Goal: Information Seeking & Learning: Learn about a topic

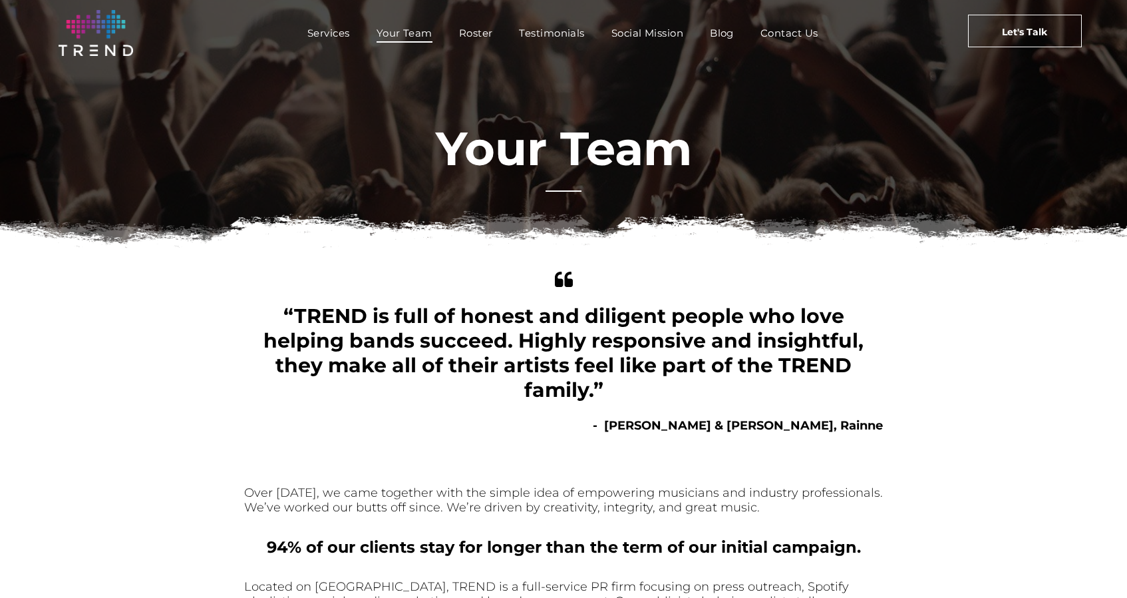
click at [574, 194] on div at bounding box center [564, 191] width 36 height 15
click at [422, 39] on span "Your Team" at bounding box center [405, 32] width 56 height 19
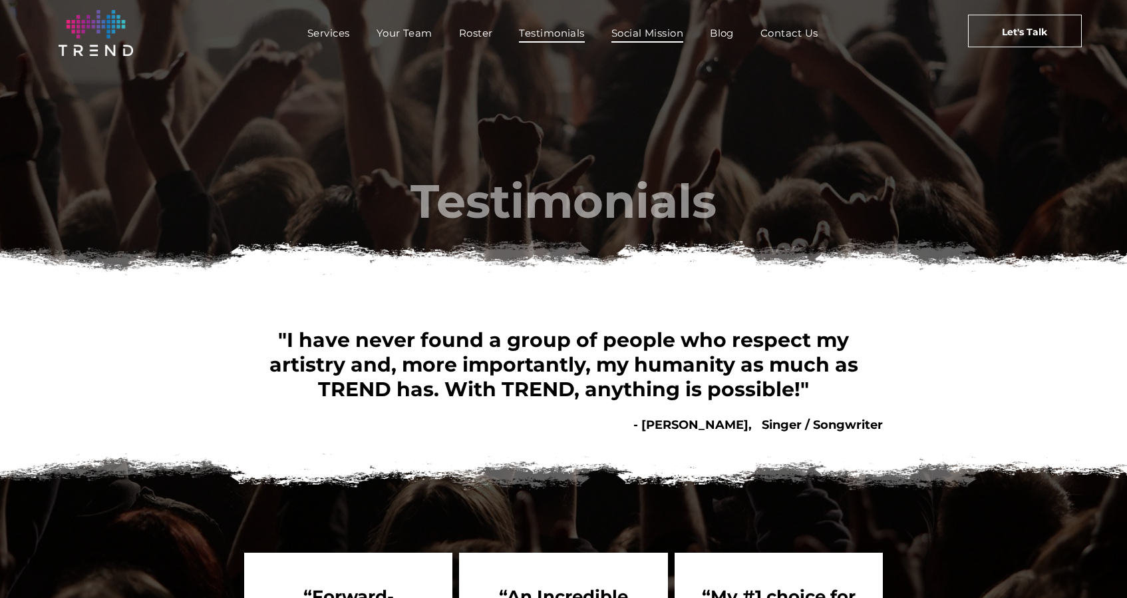
click at [653, 39] on span "Social Mission" at bounding box center [647, 32] width 72 height 19
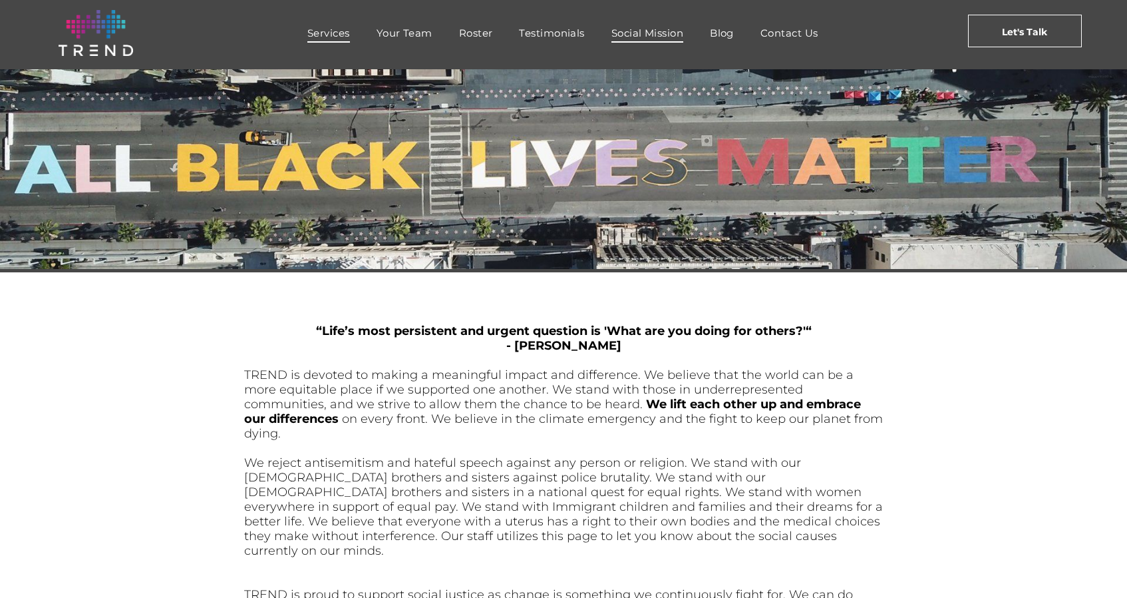
click at [321, 27] on span "Services" at bounding box center [328, 32] width 43 height 19
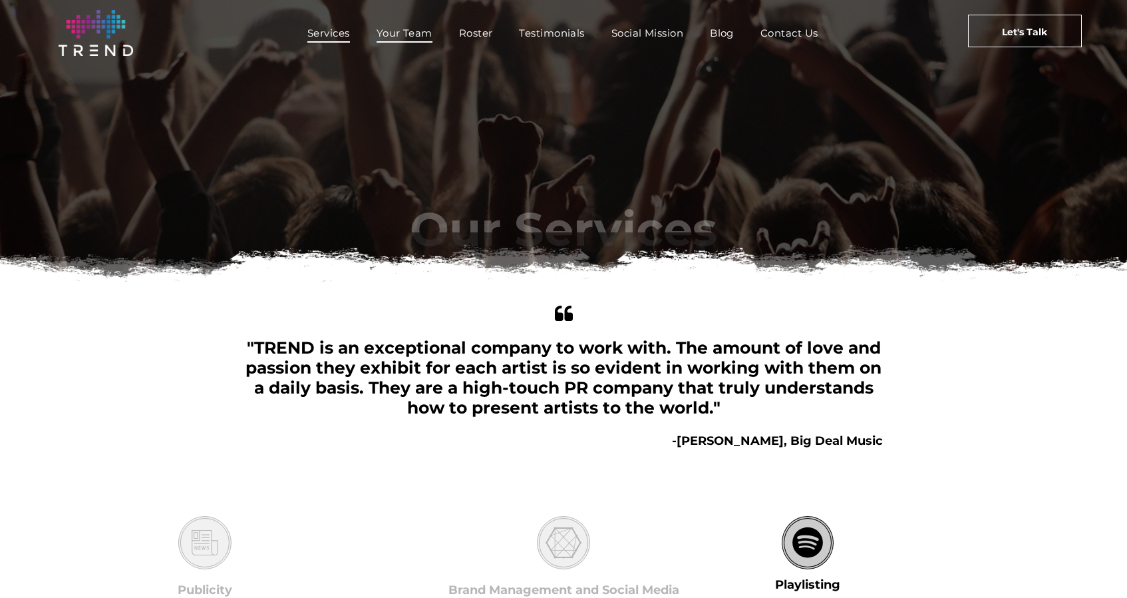
click at [413, 31] on span "Your Team" at bounding box center [405, 32] width 56 height 19
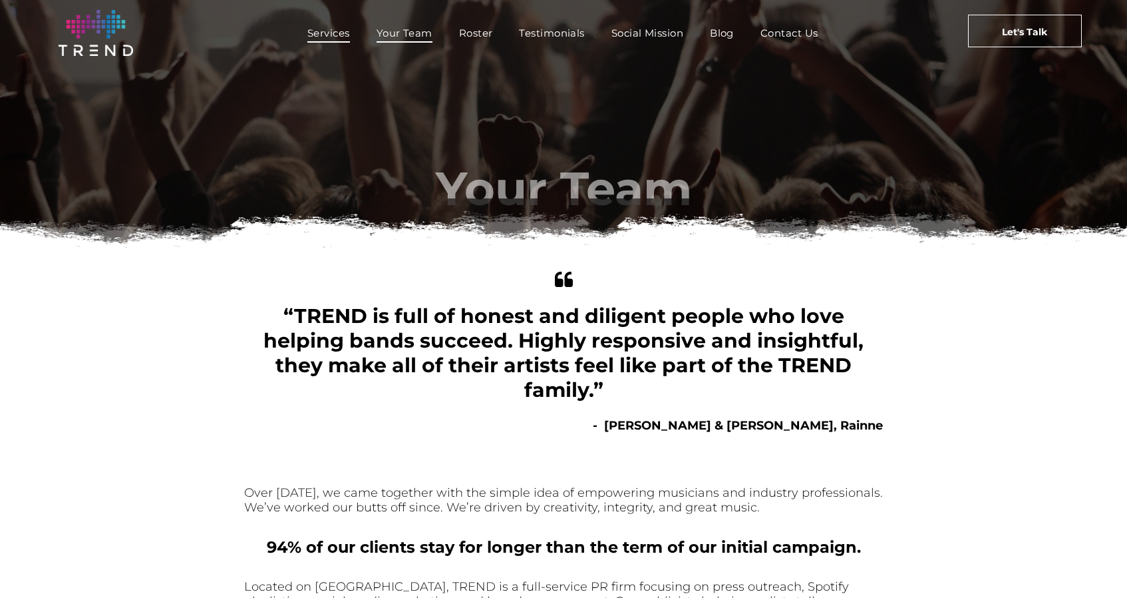
click at [332, 32] on span "Services" at bounding box center [328, 32] width 43 height 19
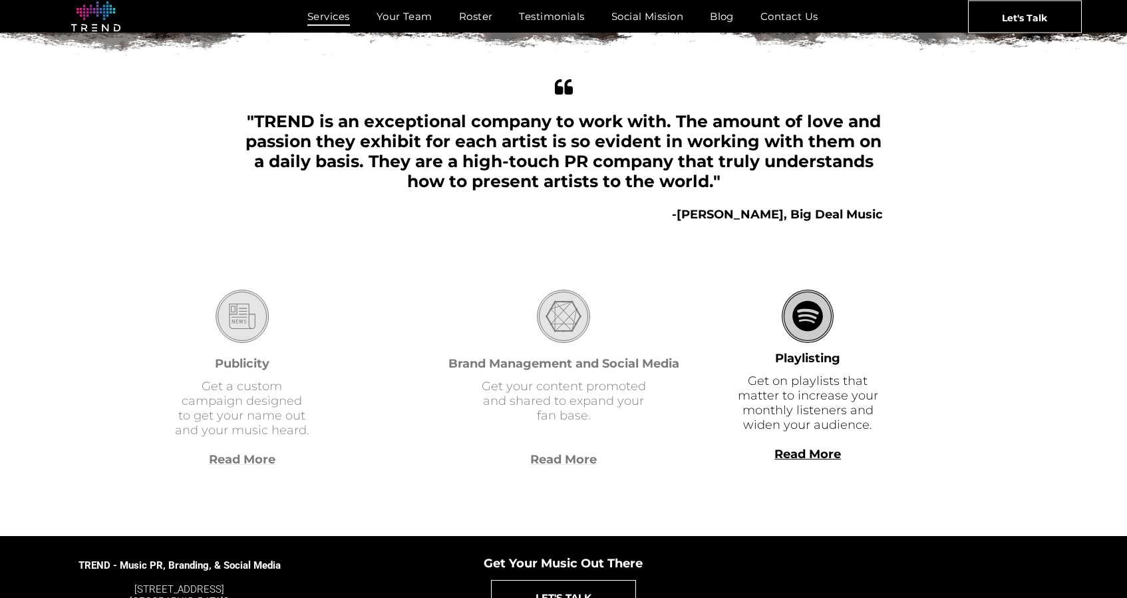
scroll to position [310, 0]
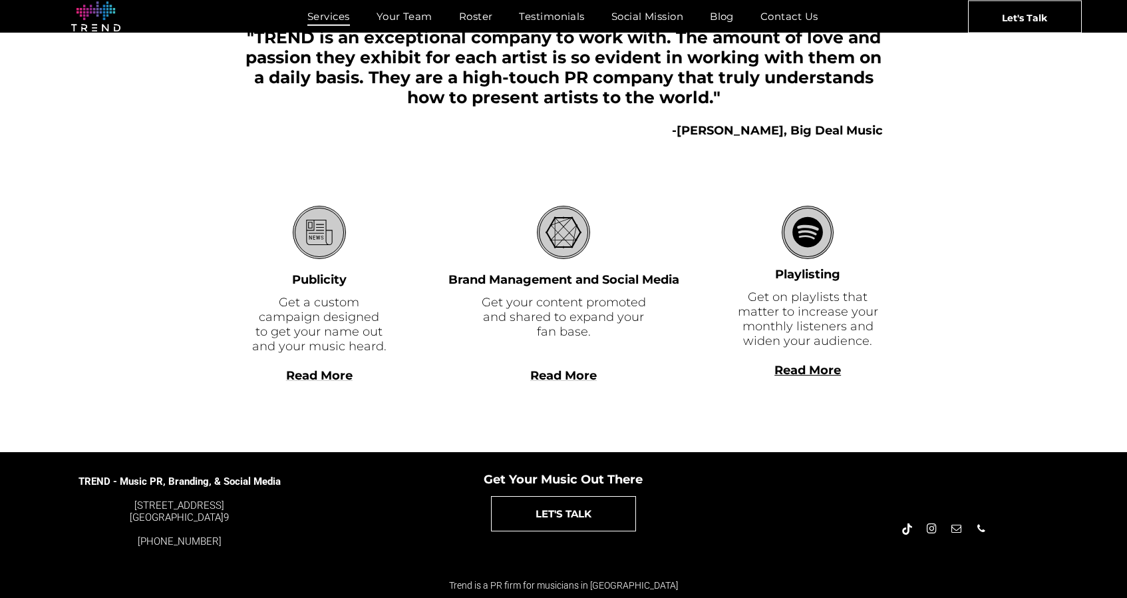
click at [430, 29] on nav "Services Your Team Roster Testimonials Social Mission Blog Contact Us" at bounding box center [562, 16] width 723 height 29
click at [412, 15] on span "Your Team" at bounding box center [405, 16] width 56 height 19
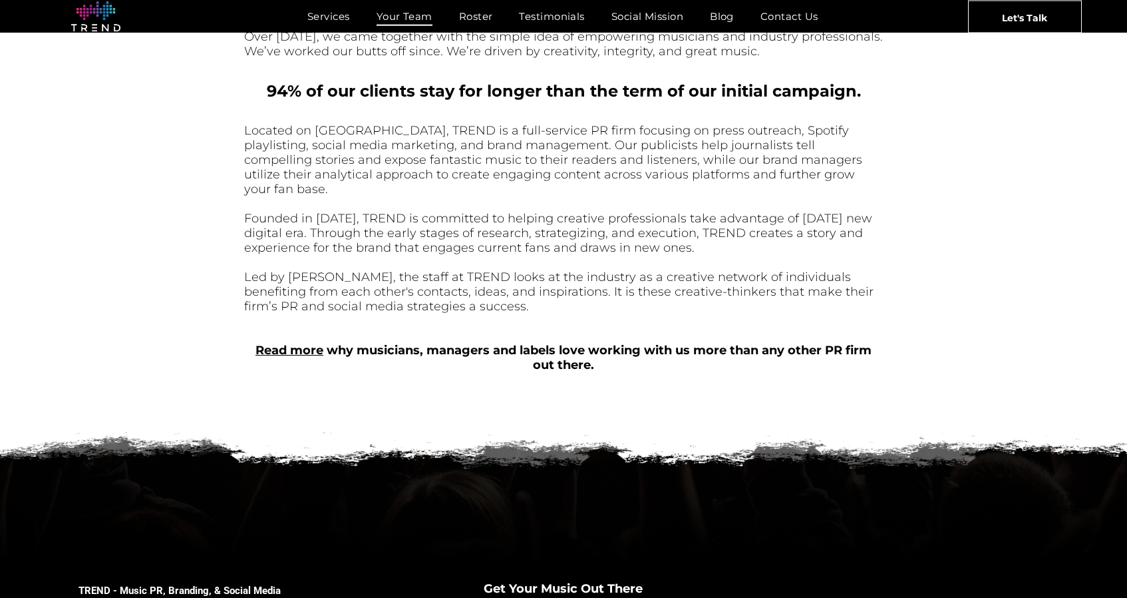
scroll to position [466, 0]
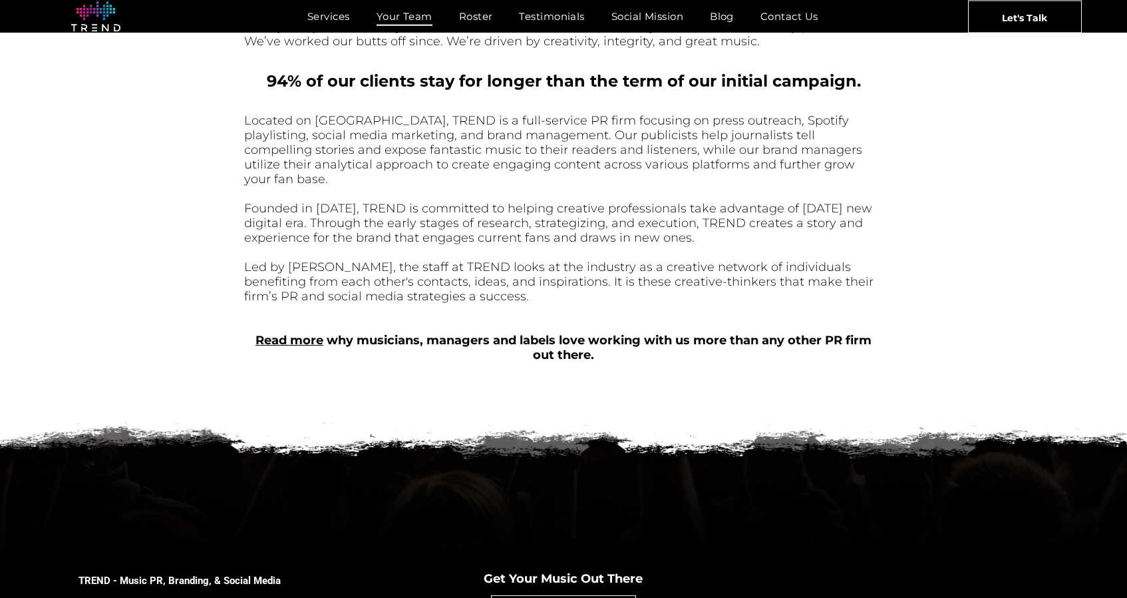
click at [302, 333] on link "Read more" at bounding box center [290, 340] width 68 height 15
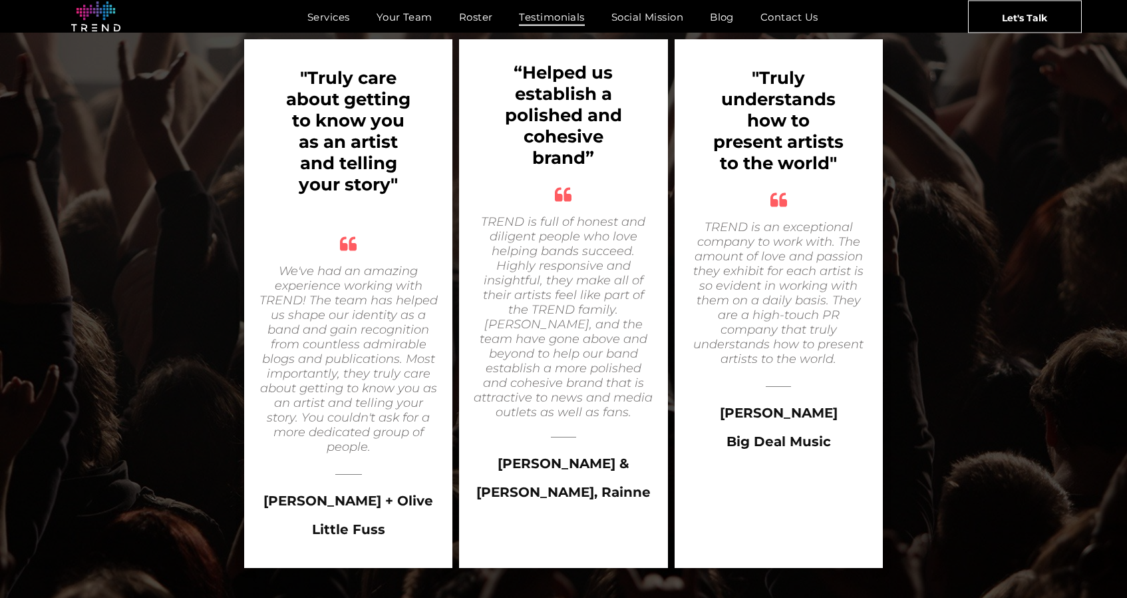
scroll to position [2278, 0]
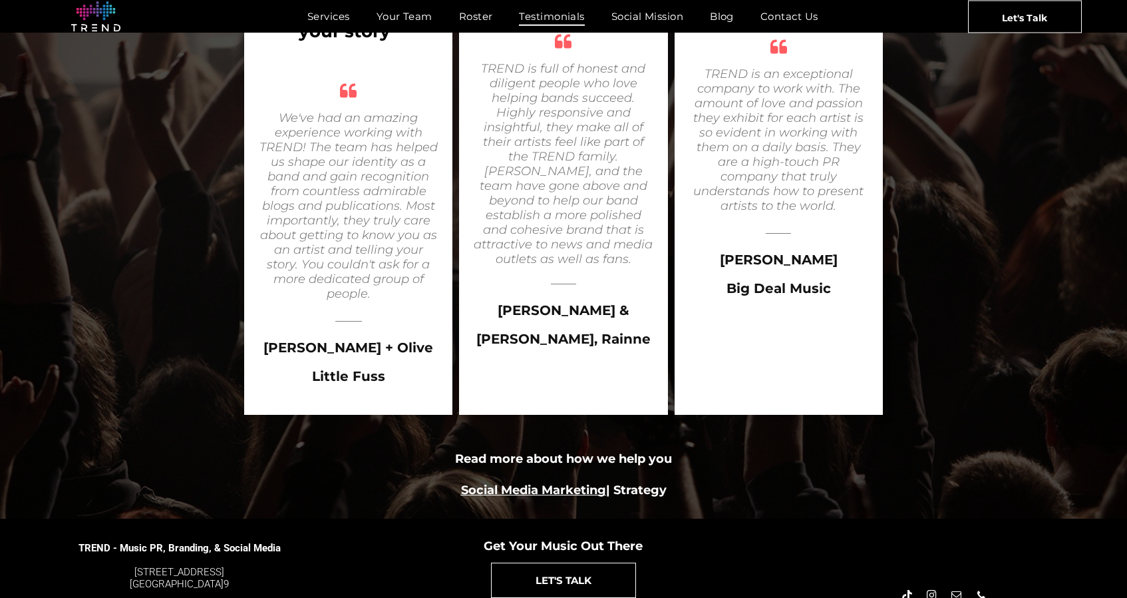
click at [667, 482] on font "Strategy" at bounding box center [639, 489] width 53 height 15
